Goal: Transaction & Acquisition: Purchase product/service

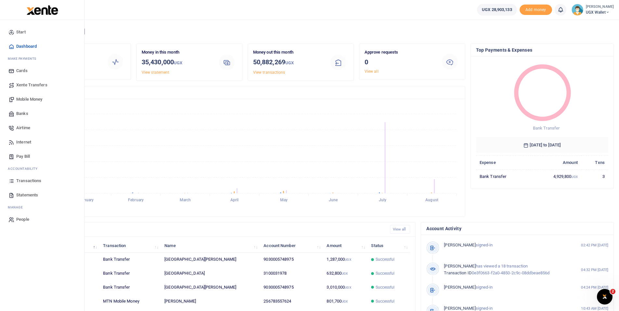
click at [25, 115] on span "Banks" at bounding box center [22, 113] width 12 height 6
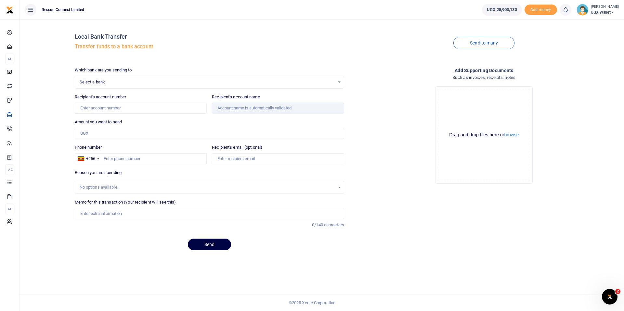
click at [144, 84] on span "Select a bank" at bounding box center [207, 82] width 255 height 6
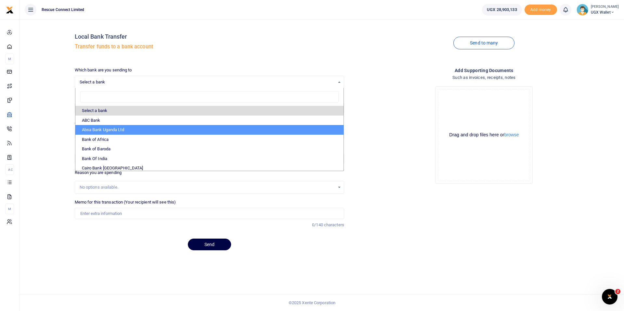
click at [127, 127] on li "Absa Bank Uganda Ltd" at bounding box center [209, 130] width 268 height 10
select select "ABSA"
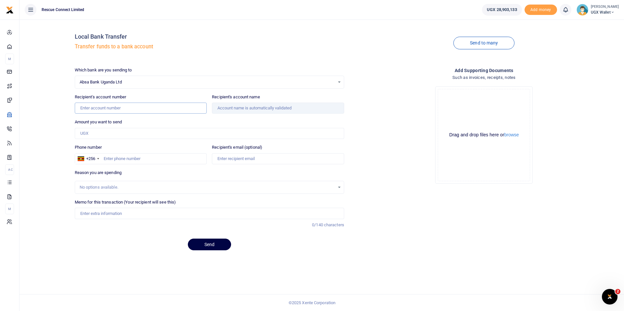
click at [119, 106] on input "Recipient's account number" at bounding box center [141, 108] width 132 height 11
paste input "6008501376"
type input "6008501376"
click at [106, 134] on input "Amount you want to send" at bounding box center [209, 133] width 269 height 11
type input "63,000"
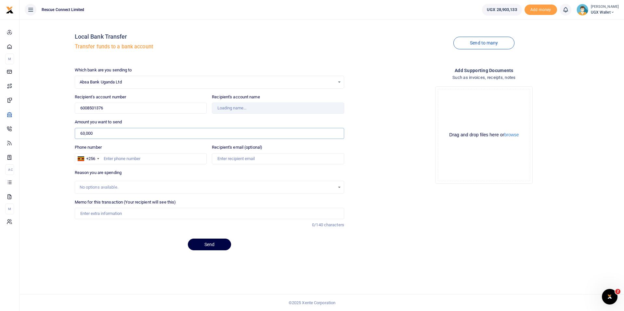
type input "Hanu Studios Co -Smc Limited"
type input "63,000"
click at [167, 152] on div "Phone number +256 Uganda +256" at bounding box center [141, 154] width 132 height 20
click at [145, 161] on input "Phone number" at bounding box center [141, 158] width 132 height 11
paste input "+256 742 702 362"
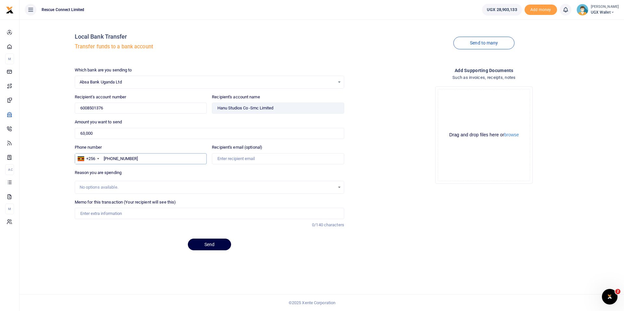
click at [114, 160] on input "+256 742 702 362" at bounding box center [141, 158] width 132 height 11
click at [112, 160] on input "742 702 362" at bounding box center [141, 158] width 132 height 11
click at [120, 160] on input "742702 362" at bounding box center [141, 158] width 132 height 11
click at [119, 157] on input "742702 362" at bounding box center [141, 158] width 132 height 11
type input "742702362"
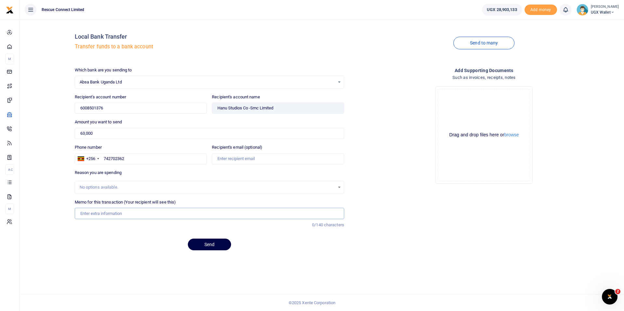
click at [119, 212] on input "Memo for this transaction (Your recipient will see this)" at bounding box center [209, 213] width 269 height 11
type input "Printing DEG event"
click at [207, 245] on button "Send" at bounding box center [209, 245] width 43 height 12
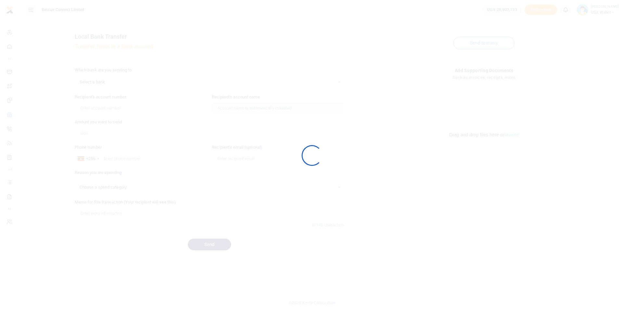
select select
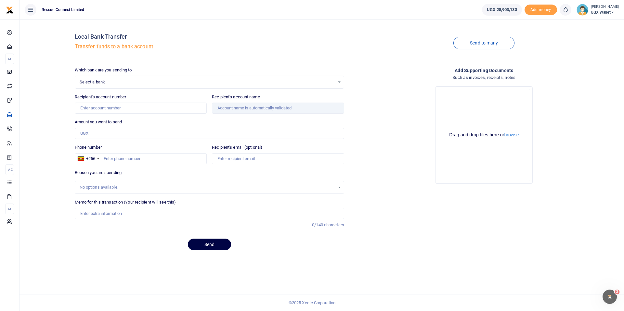
click at [122, 83] on span "Select a bank" at bounding box center [207, 82] width 255 height 6
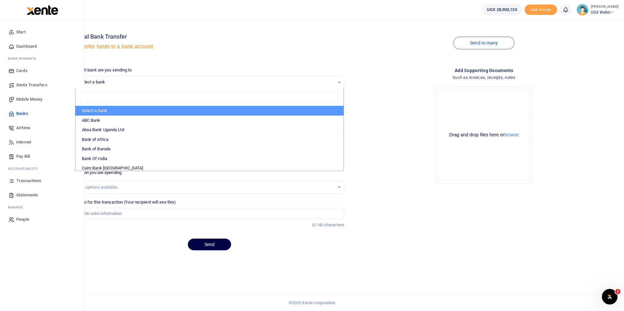
click at [25, 99] on span "Mobile Money" at bounding box center [29, 99] width 26 height 6
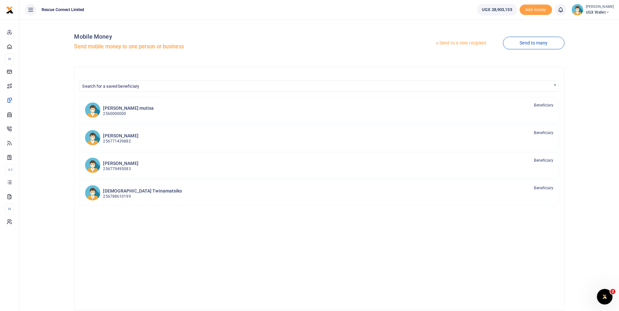
click at [456, 44] on link "Send to a new recipient" at bounding box center [460, 43] width 85 height 12
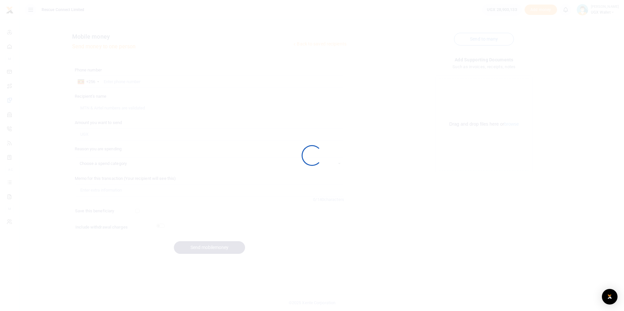
select select
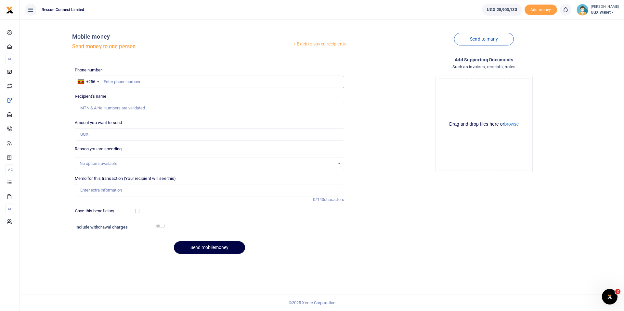
click at [127, 83] on input "text" at bounding box center [209, 82] width 269 height 12
paste input "703547029"
type input "703547029"
click at [111, 135] on input "Amount you want to send" at bounding box center [209, 134] width 269 height 12
type input "[PERSON_NAME]"
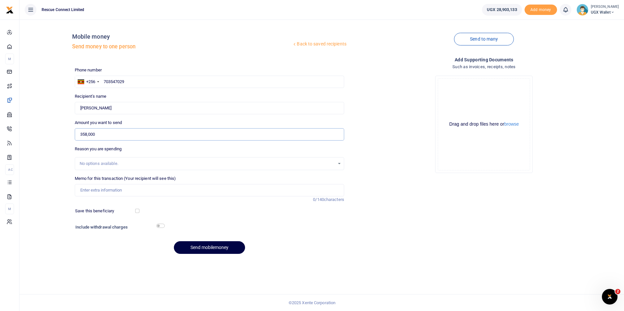
type input "358,000"
click at [141, 189] on input "Memo for this transaction (Your recipient will see this)" at bounding box center [209, 190] width 269 height 12
type input "a"
type input "Account opening refund"
click at [211, 245] on button "Send mobilemoney" at bounding box center [209, 247] width 71 height 13
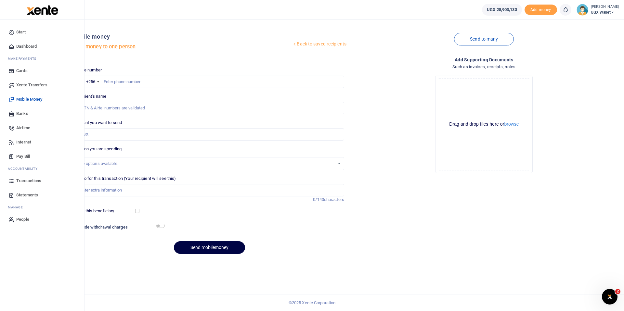
click at [28, 180] on span "Transactions" at bounding box center [28, 181] width 25 height 6
